Goal: Task Accomplishment & Management: Use online tool/utility

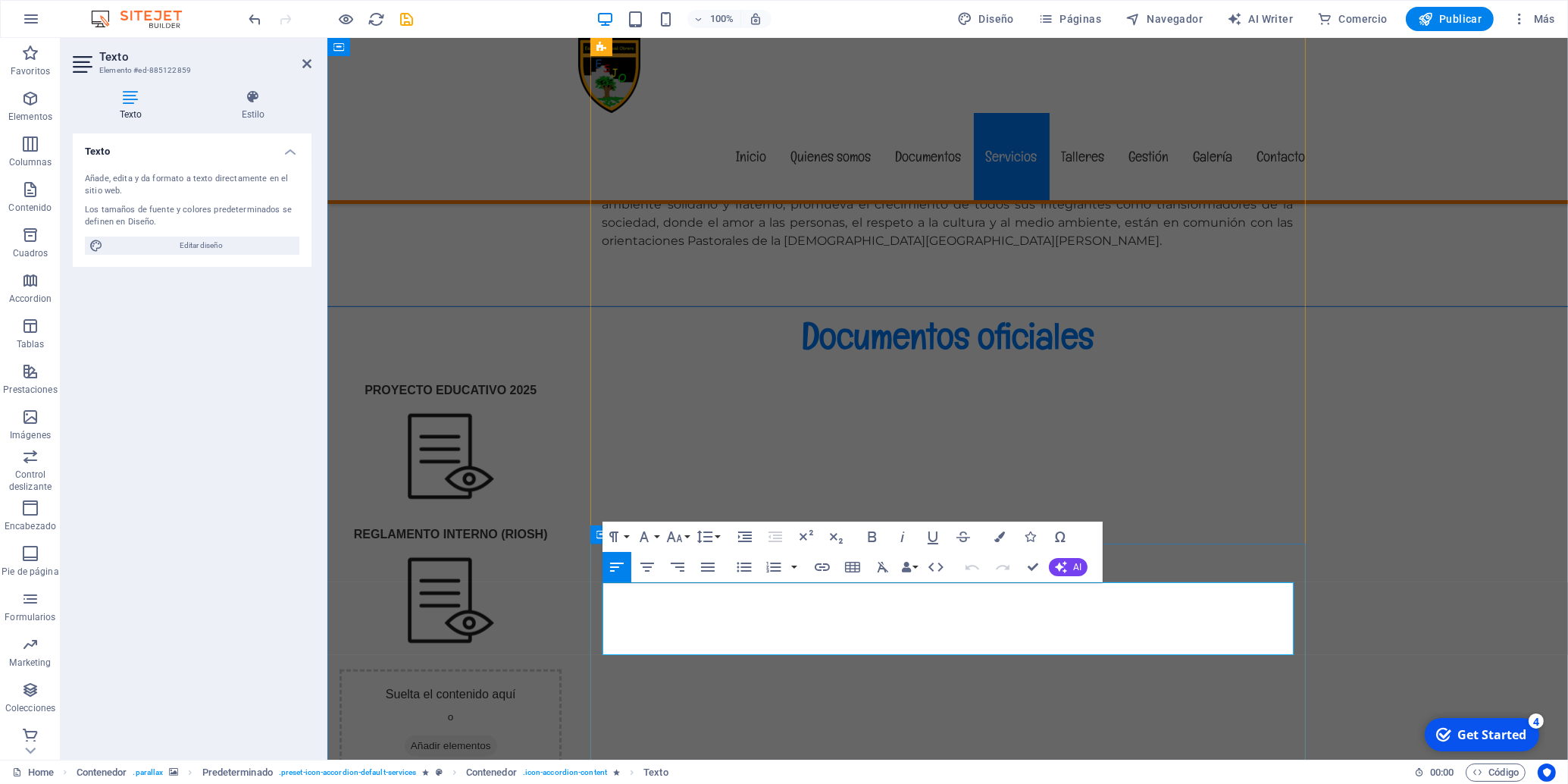
drag, startPoint x: 884, startPoint y: 649, endPoint x: 570, endPoint y: 583, distance: 320.9
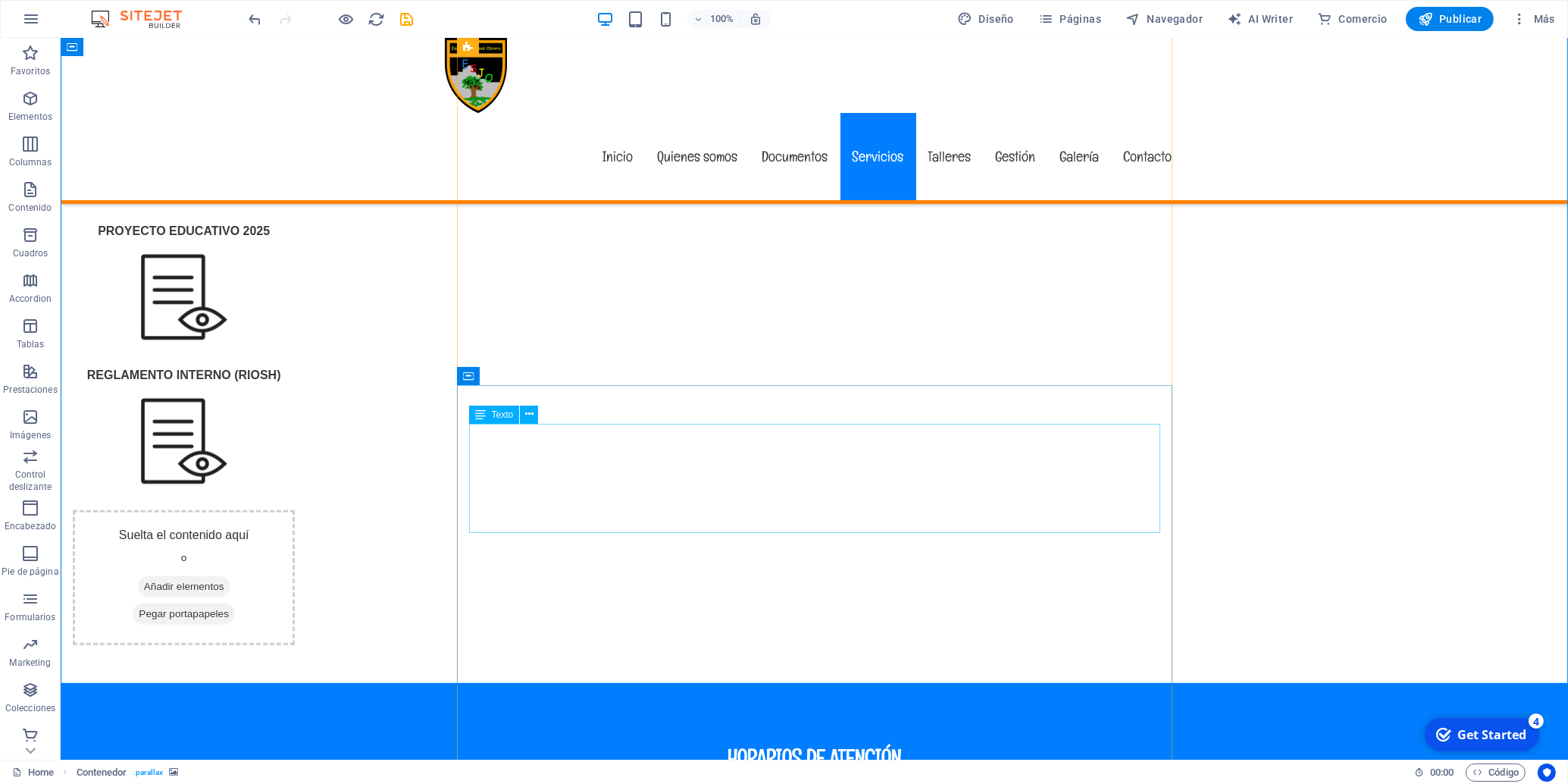
scroll to position [2016, 0]
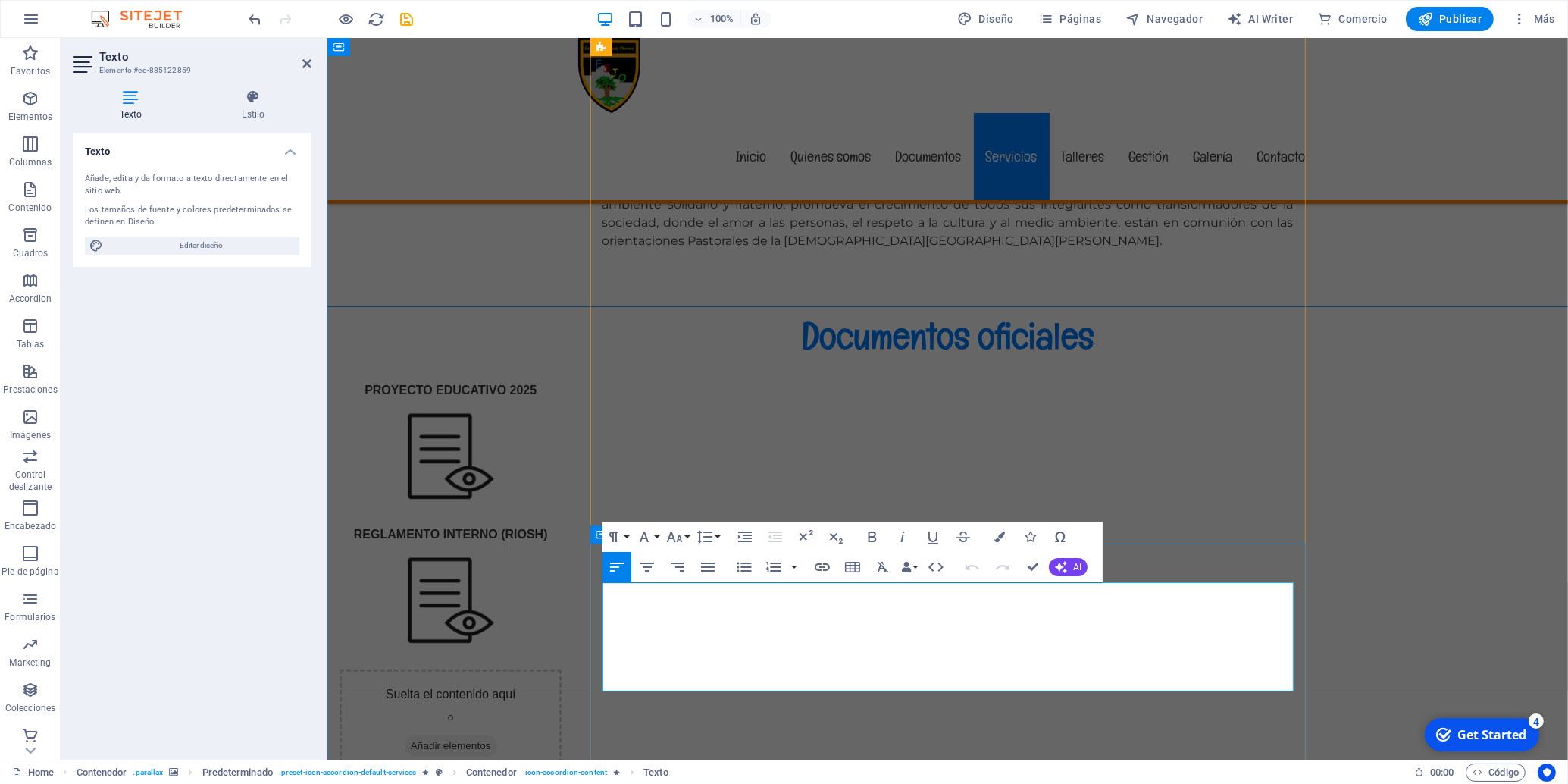
drag, startPoint x: 669, startPoint y: 684, endPoint x: 660, endPoint y: 586, distance: 98.4
click at [710, 569] on icon "button" at bounding box center [708, 567] width 18 height 18
click at [689, 539] on button "Font Size" at bounding box center [677, 537] width 29 height 30
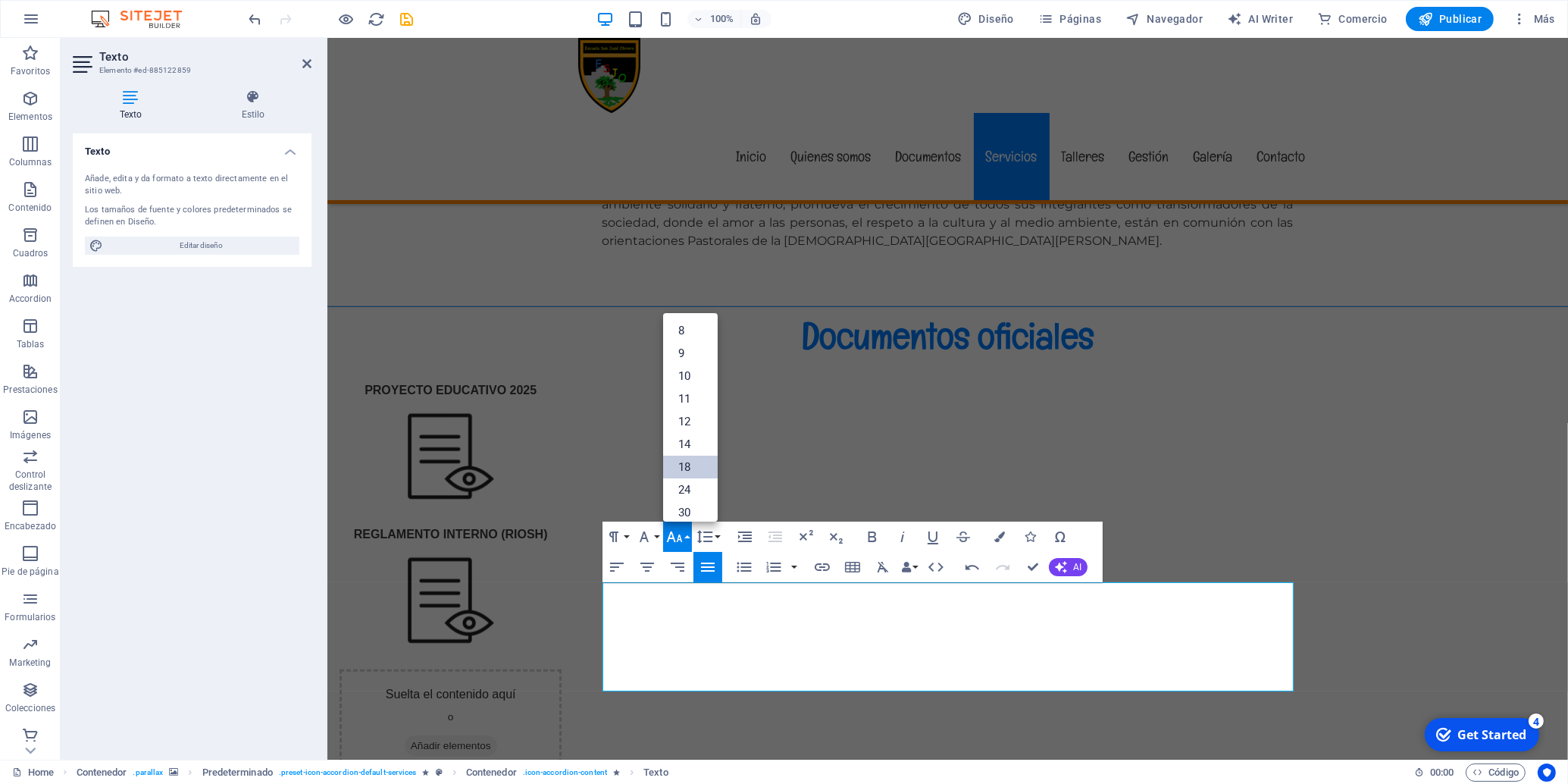
click at [688, 467] on link "18" at bounding box center [690, 467] width 54 height 22
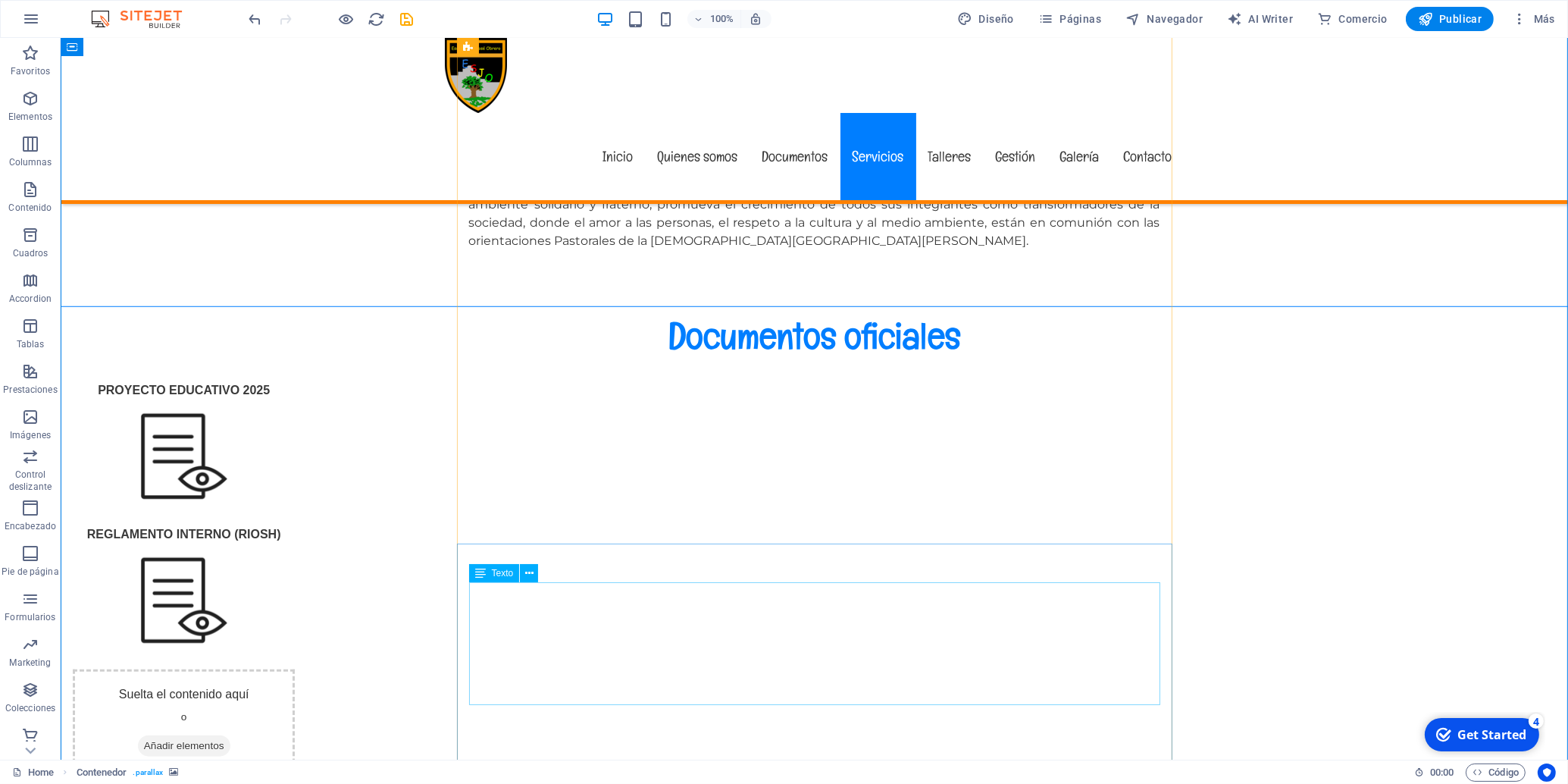
drag, startPoint x: 937, startPoint y: 587, endPoint x: 674, endPoint y: 595, distance: 263.1
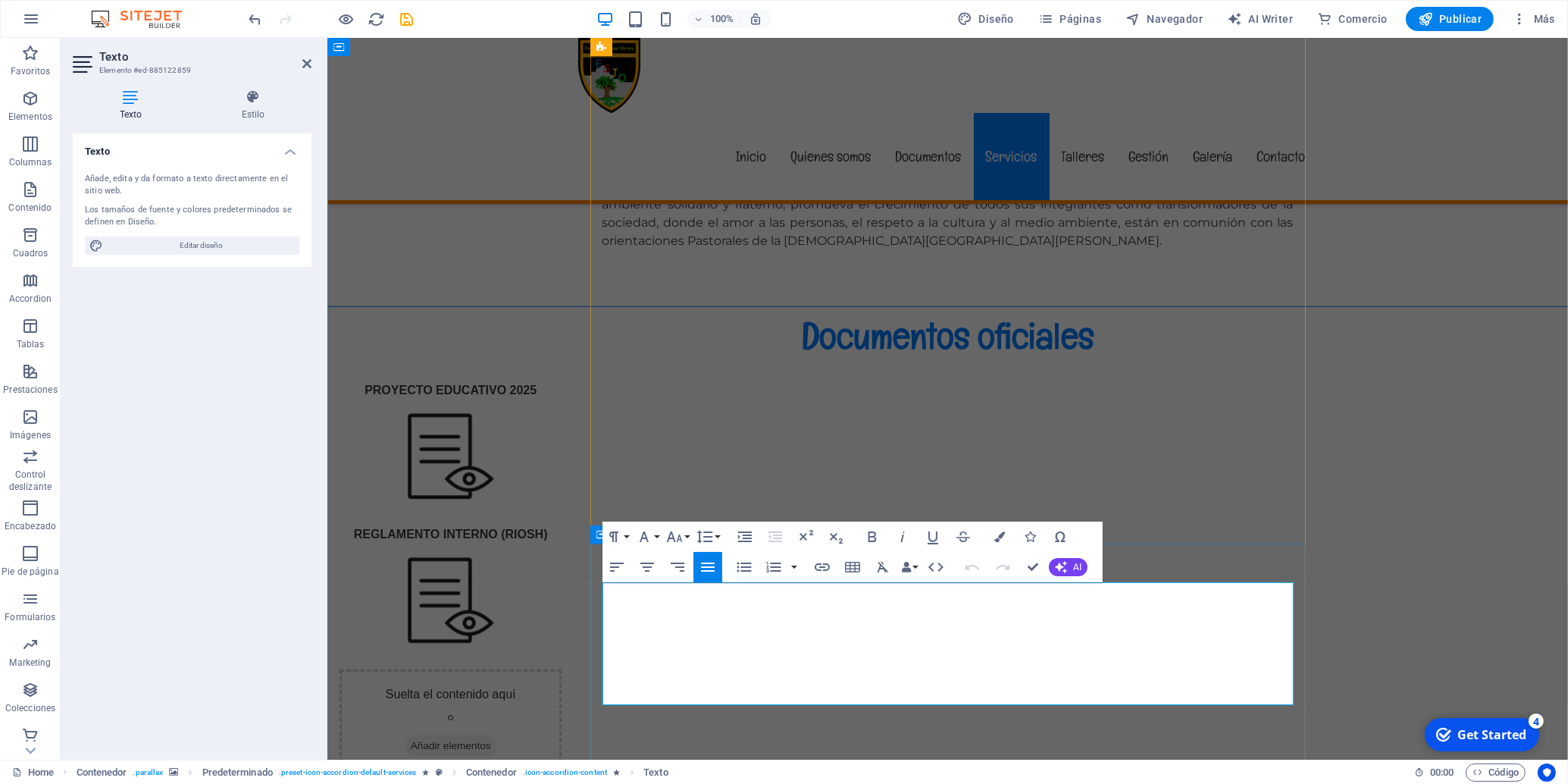
drag, startPoint x: 1225, startPoint y: 653, endPoint x: 1237, endPoint y: 690, distance: 38.9
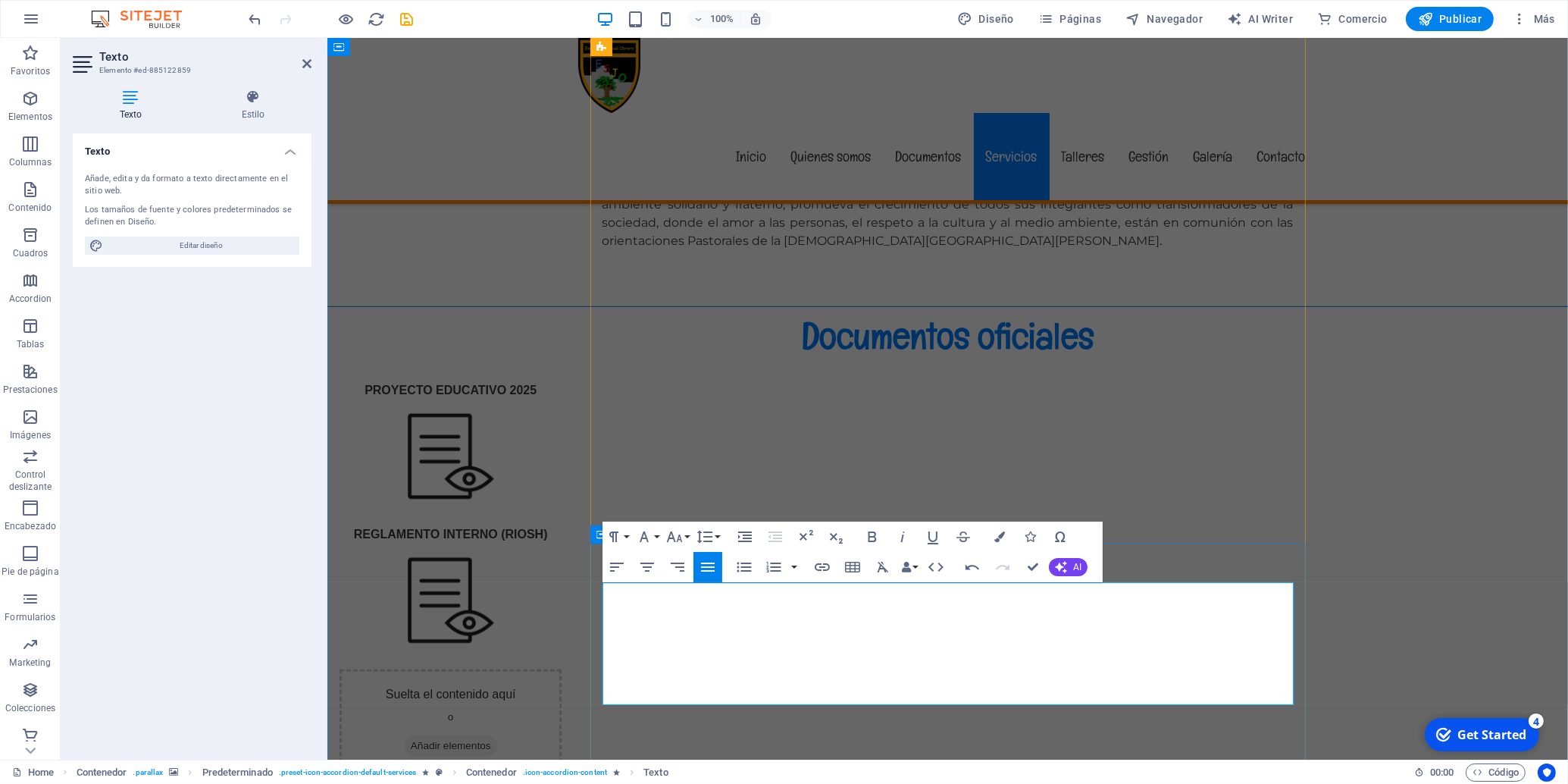
drag, startPoint x: 1272, startPoint y: 654, endPoint x: 1225, endPoint y: 655, distance: 47.0
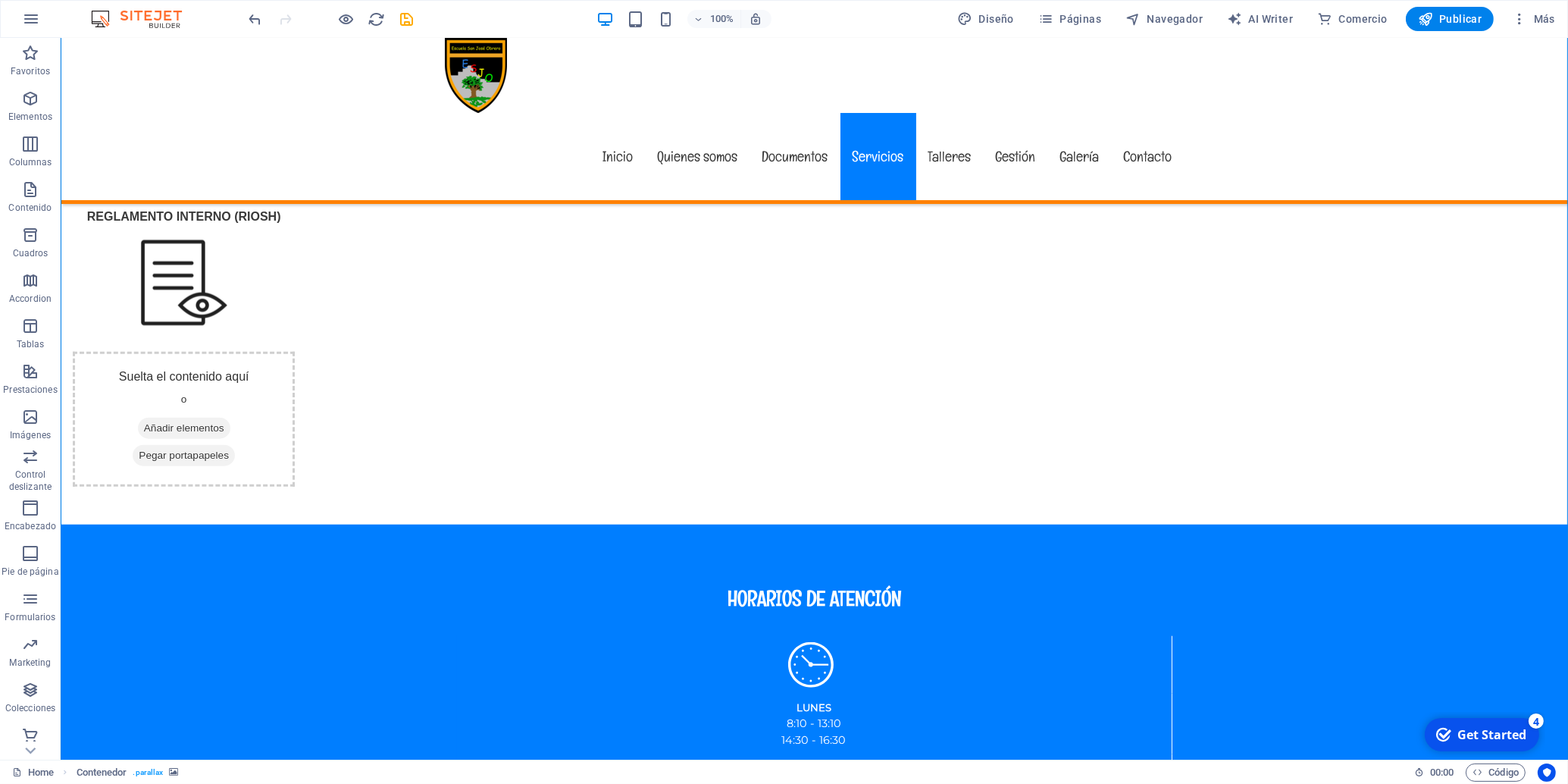
scroll to position [2334, 0]
